Goal: Task Accomplishment & Management: Use online tool/utility

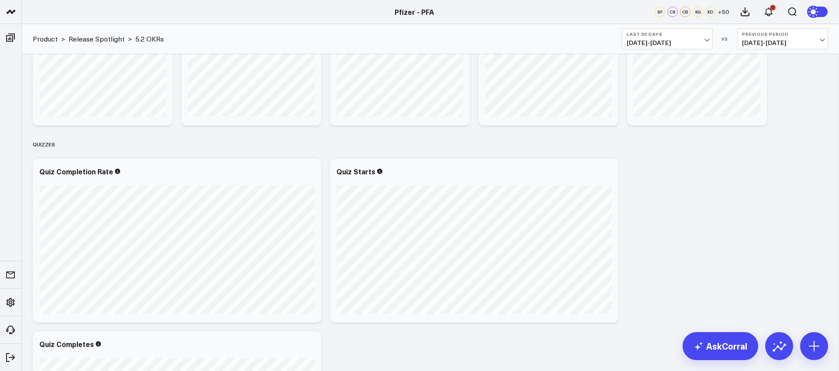
scroll to position [103, 0]
click at [605, 175] on icon at bounding box center [606, 173] width 10 height 10
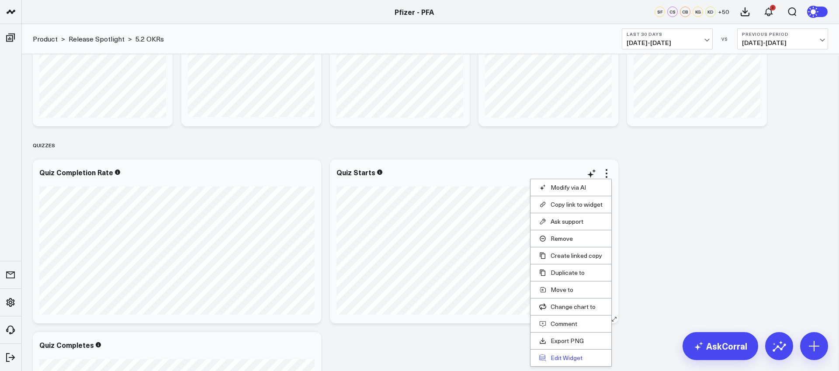
click at [568, 359] on button "Edit Widget" at bounding box center [570, 358] width 63 height 8
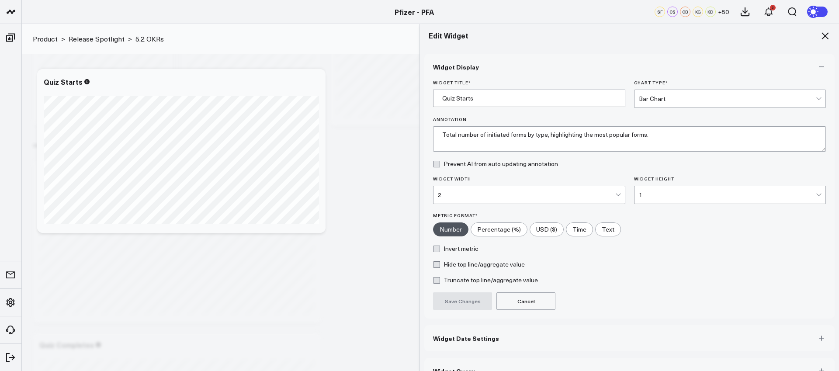
scroll to position [19, 0]
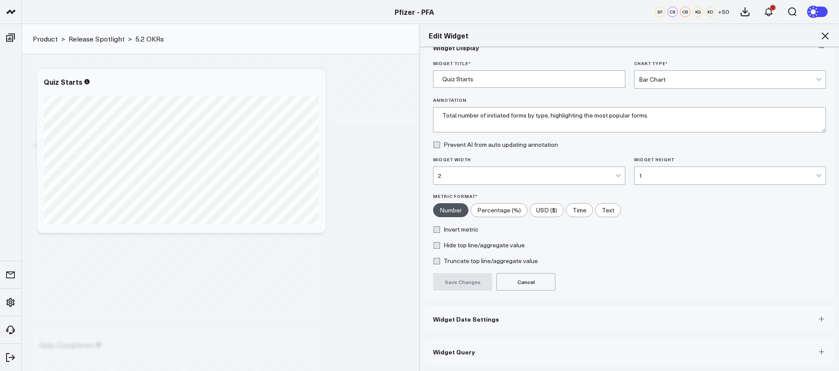
click at [574, 358] on button "Widget Query" at bounding box center [629, 352] width 410 height 26
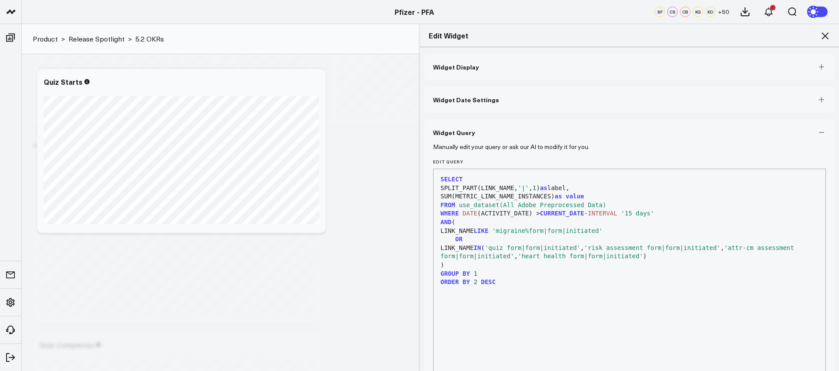
click at [822, 34] on icon at bounding box center [825, 36] width 10 height 10
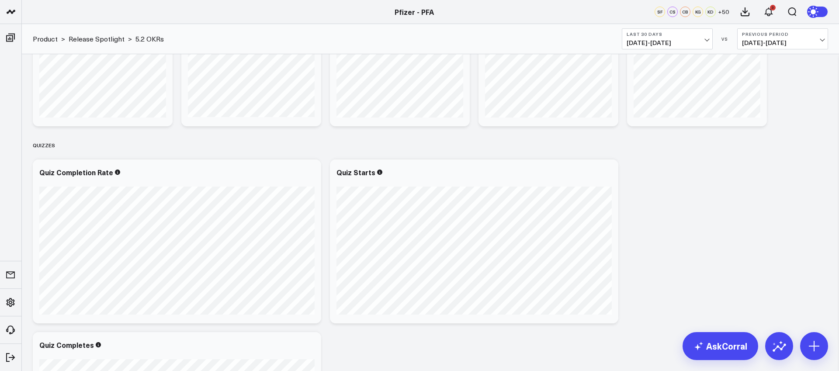
click at [739, 192] on div "Modify via AI Copy link to widget Ask support Remove Create linked copy Executi…" at bounding box center [430, 229] width 804 height 542
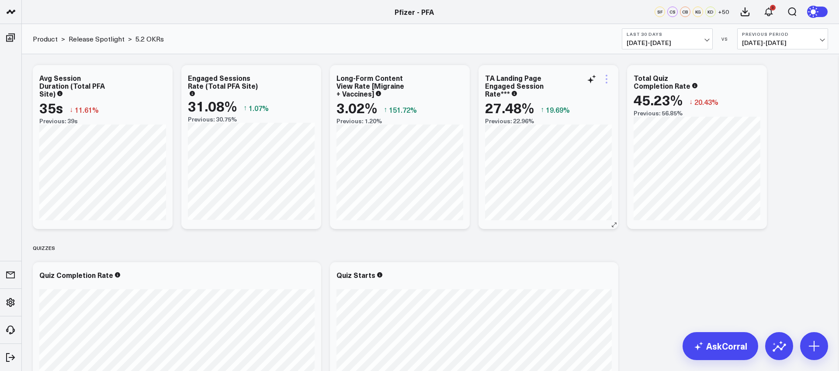
click at [602, 80] on icon at bounding box center [606, 79] width 10 height 10
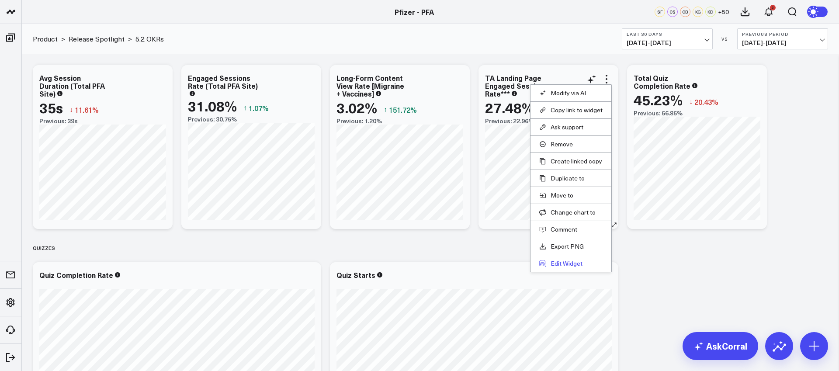
click at [564, 263] on button "Edit Widget" at bounding box center [570, 264] width 63 height 8
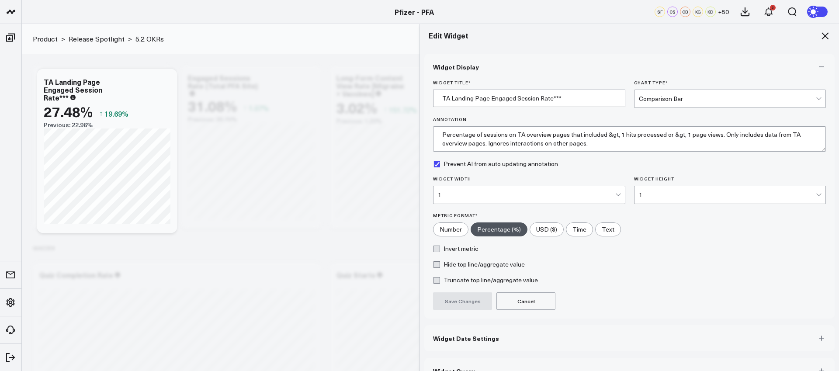
scroll to position [19, 0]
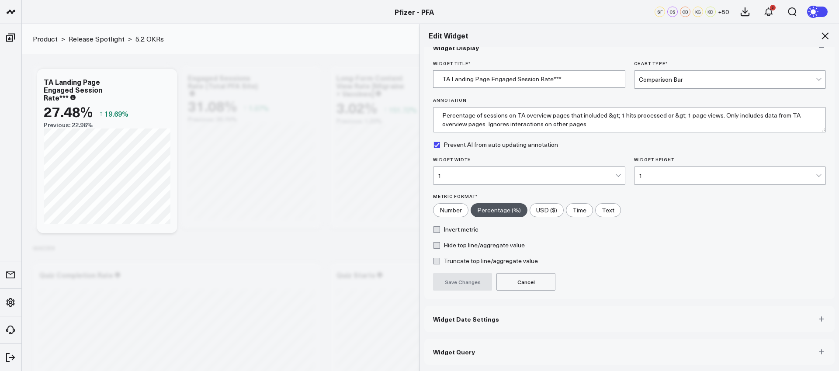
click at [604, 355] on button "Widget Query" at bounding box center [629, 352] width 410 height 26
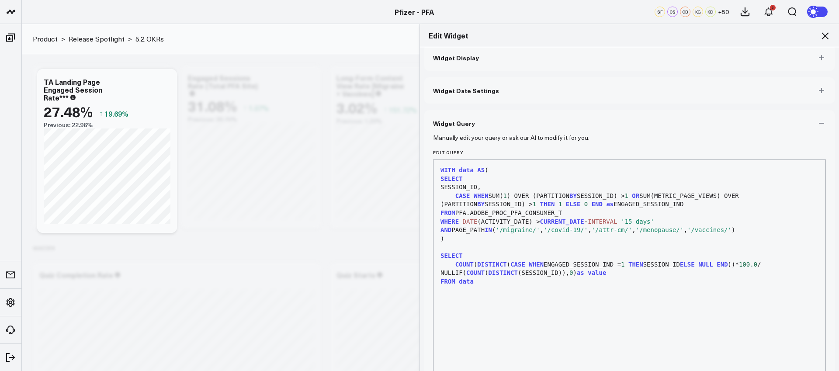
scroll to position [0, 0]
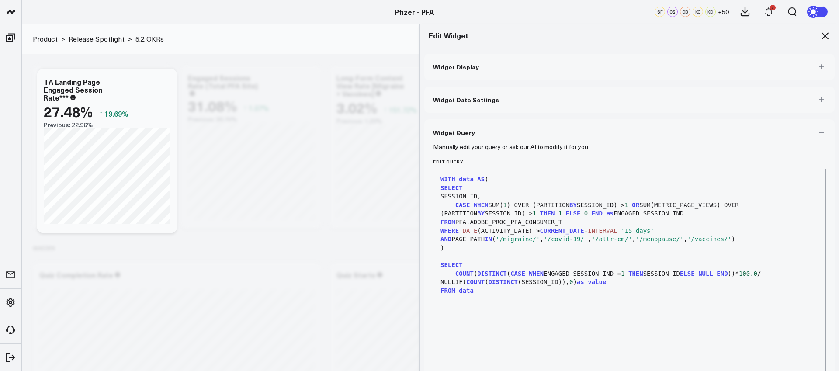
click at [826, 35] on icon at bounding box center [824, 35] width 7 height 7
